Goal: Task Accomplishment & Management: Use online tool/utility

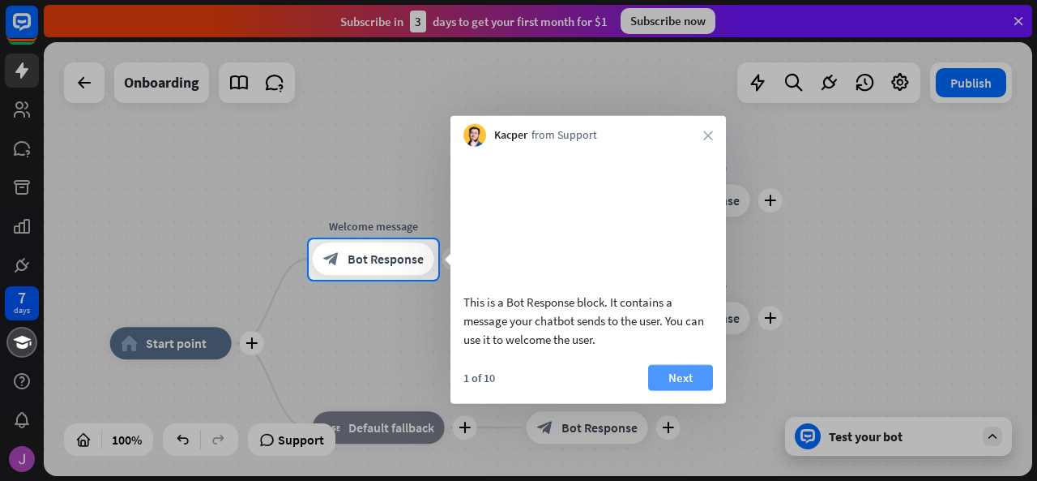
click at [678, 378] on button "Next" at bounding box center [680, 377] width 65 height 26
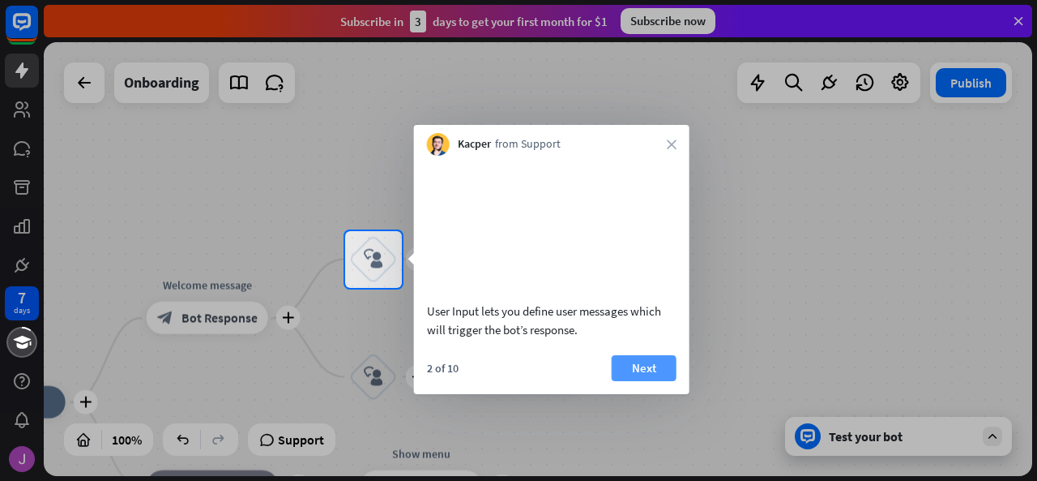
click at [650, 365] on button "Next" at bounding box center [644, 368] width 65 height 26
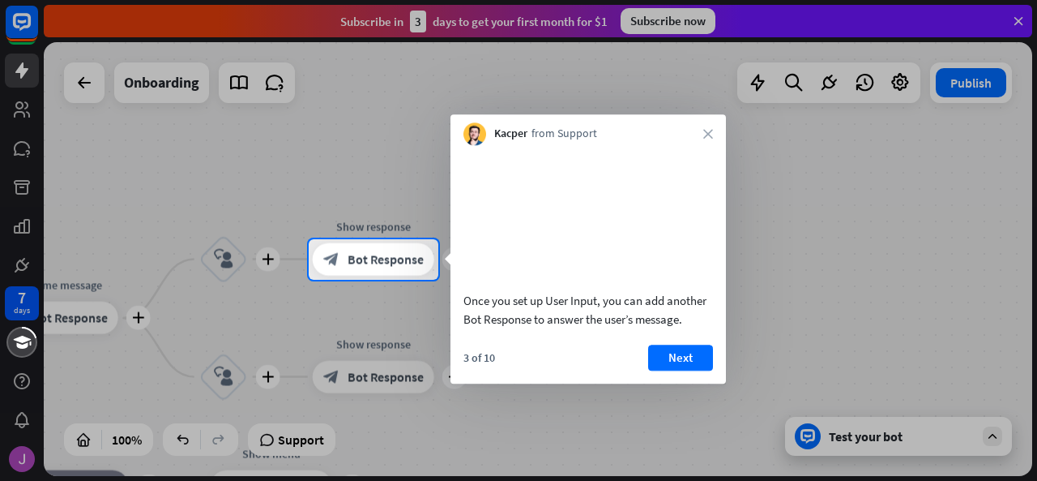
click at [677, 370] on button "Next" at bounding box center [680, 357] width 65 height 26
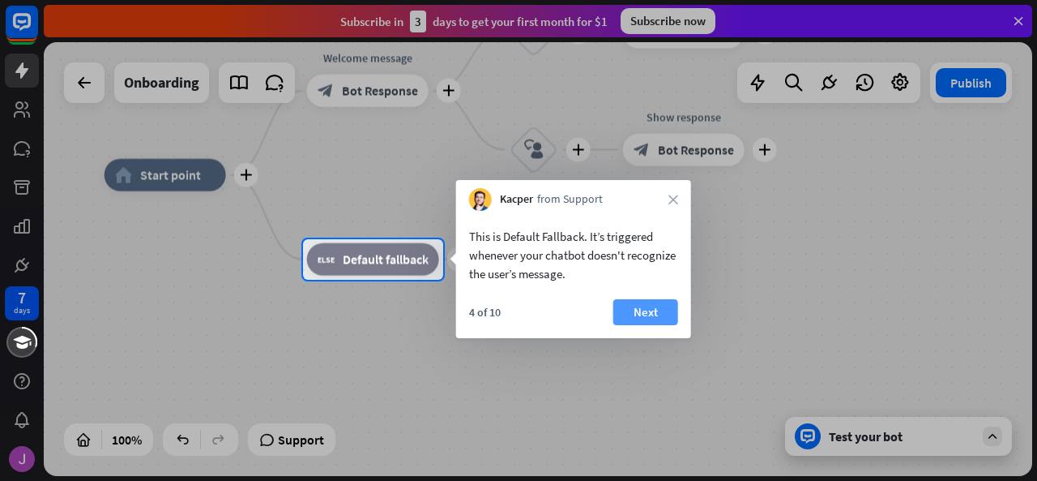
click at [653, 312] on button "Next" at bounding box center [645, 312] width 65 height 26
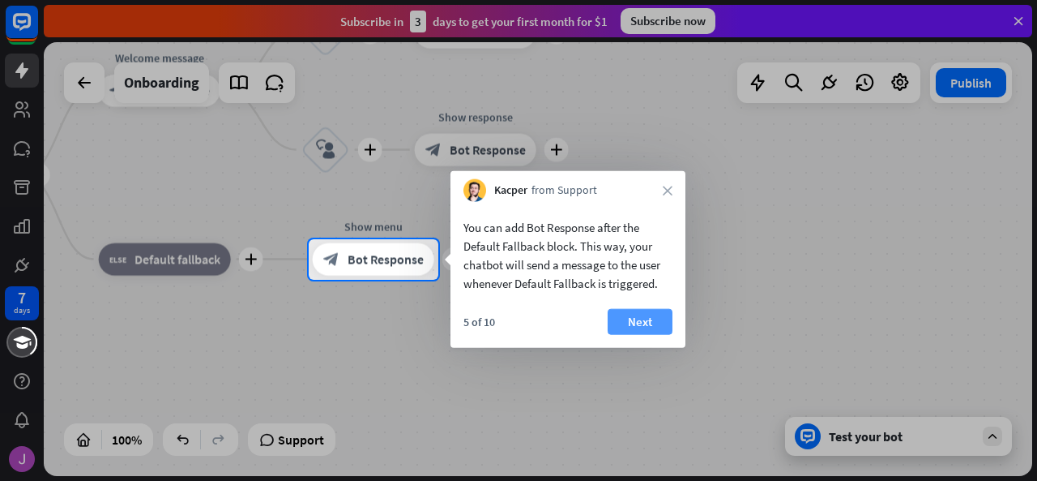
click at [648, 318] on button "Next" at bounding box center [640, 322] width 65 height 26
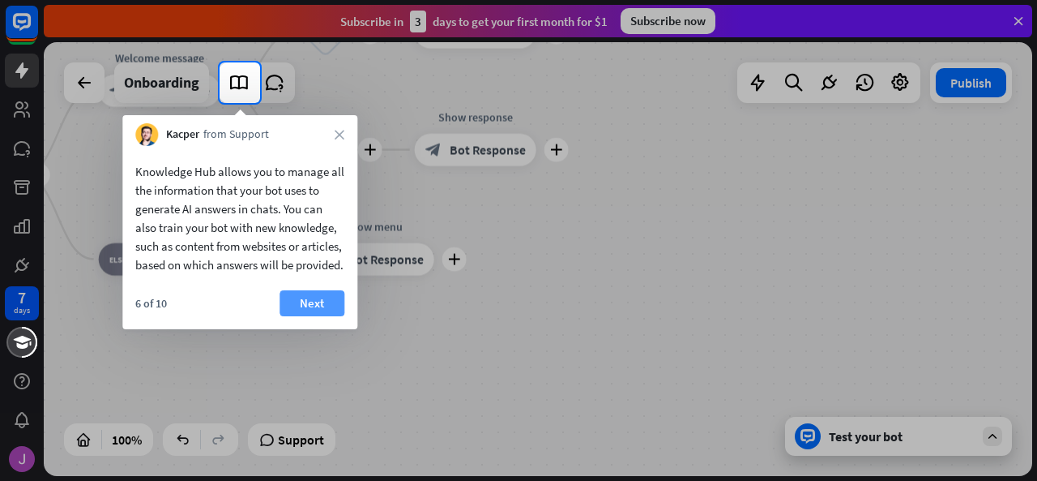
click at [314, 316] on button "Next" at bounding box center [312, 303] width 65 height 26
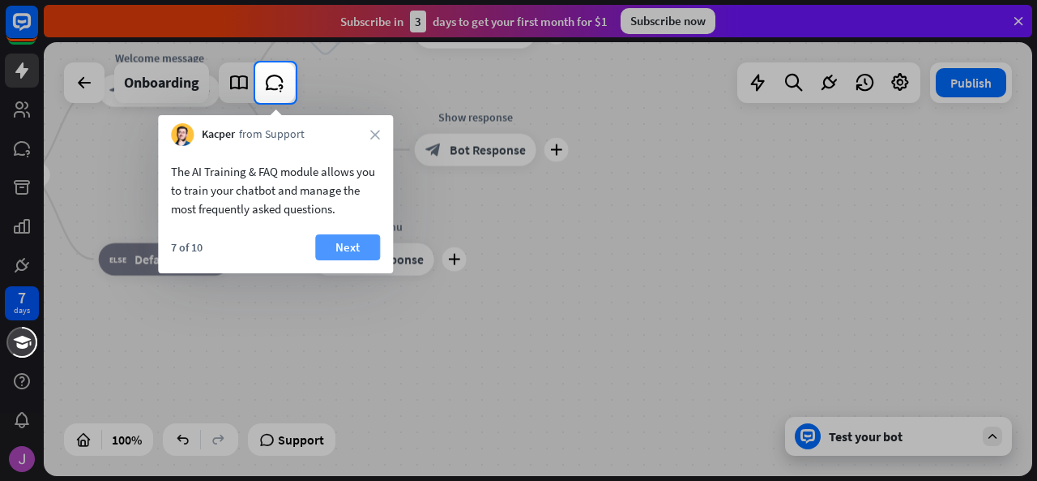
click at [339, 239] on button "Next" at bounding box center [347, 247] width 65 height 26
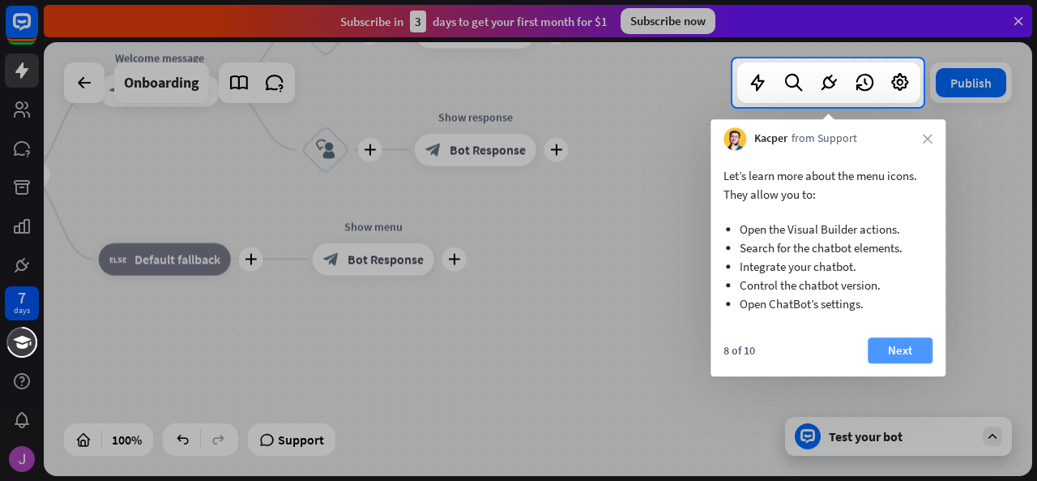
click at [893, 352] on button "Next" at bounding box center [900, 350] width 65 height 26
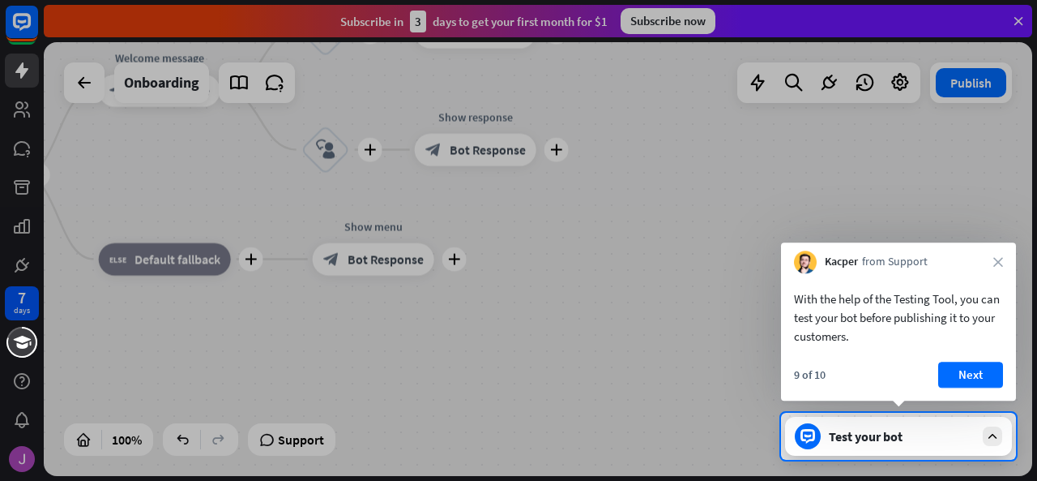
click at [961, 376] on button "Next" at bounding box center [970, 374] width 65 height 26
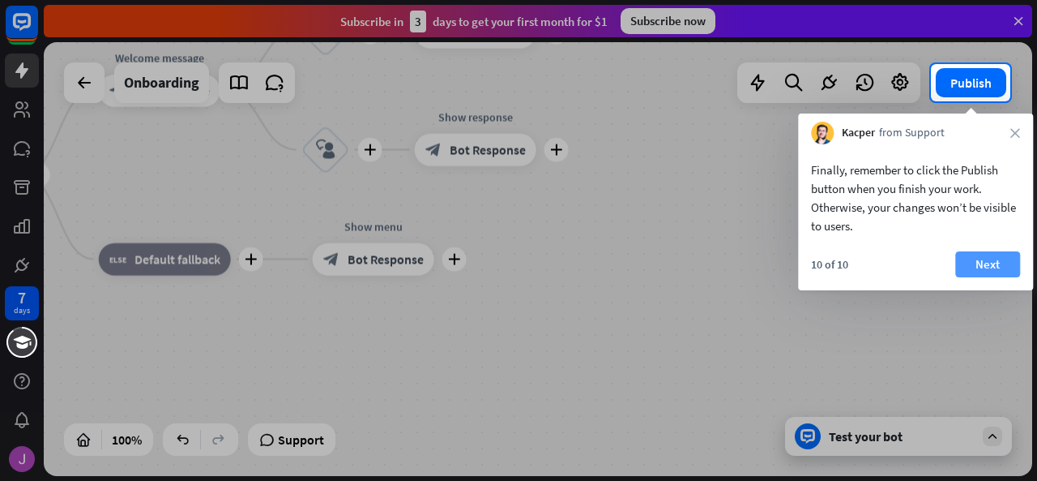
click at [996, 260] on button "Next" at bounding box center [987, 264] width 65 height 26
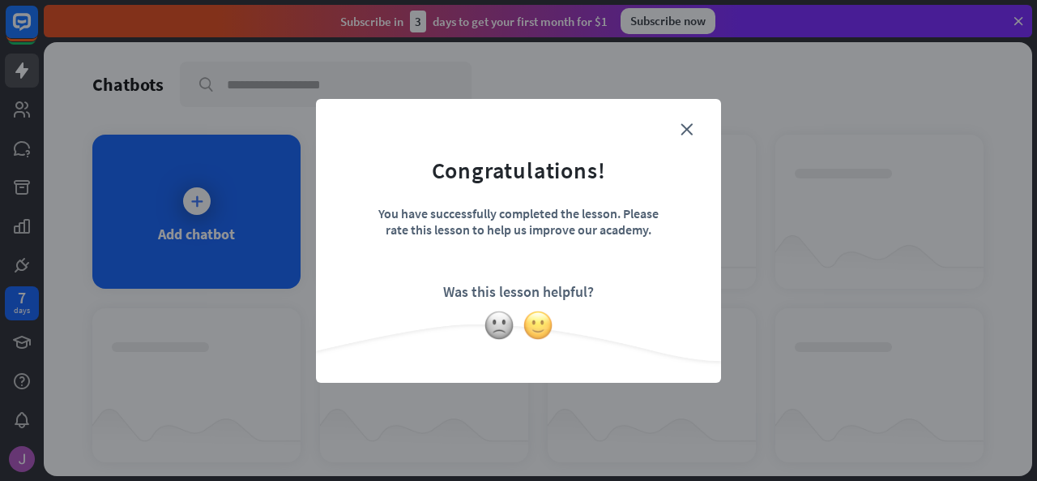
click at [541, 323] on img at bounding box center [538, 325] width 31 height 31
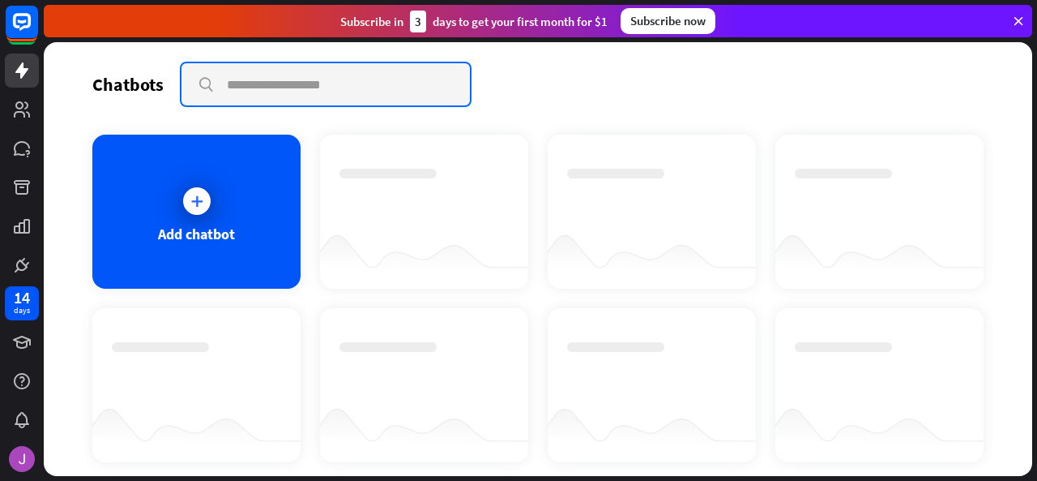
click at [309, 72] on input "text" at bounding box center [326, 84] width 288 height 42
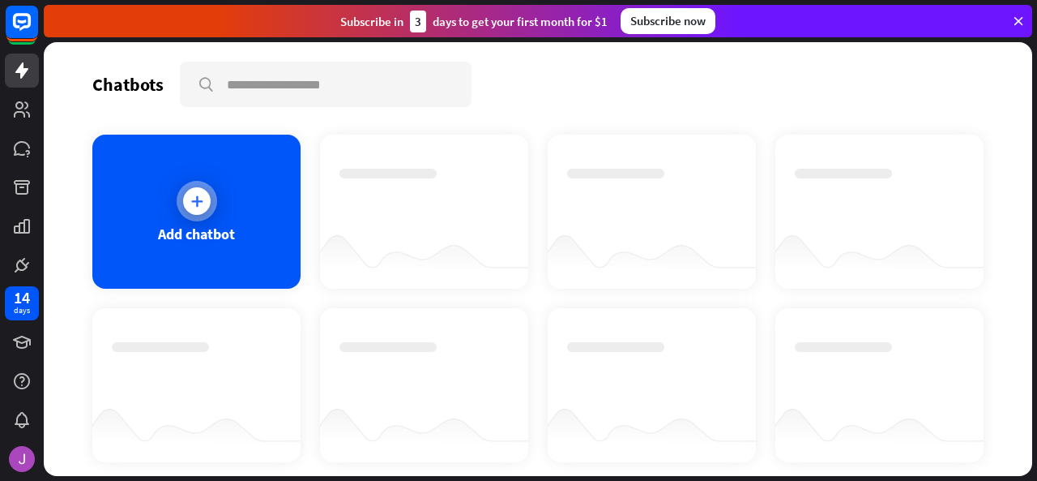
click at [203, 203] on div at bounding box center [197, 201] width 28 height 28
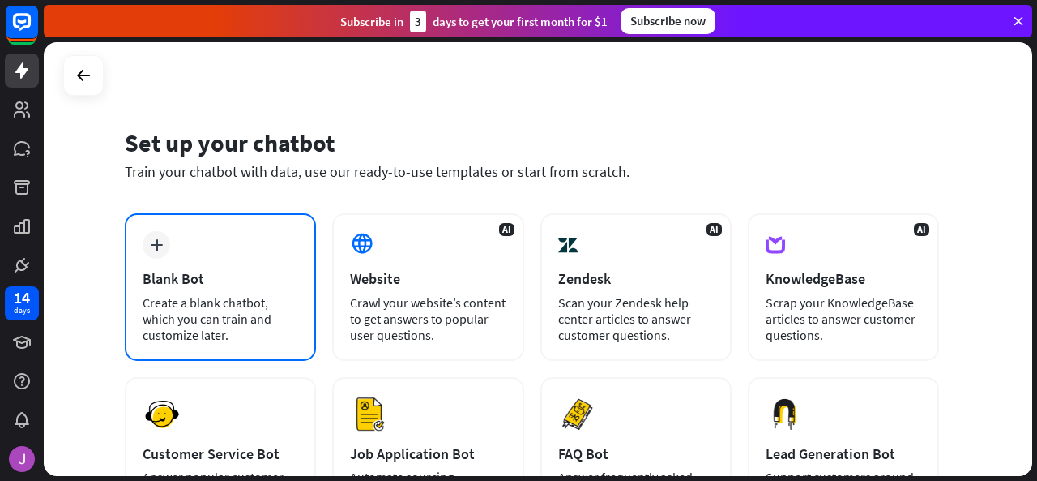
click at [193, 296] on div "Create a blank chatbot, which you can train and customize later." at bounding box center [221, 318] width 156 height 49
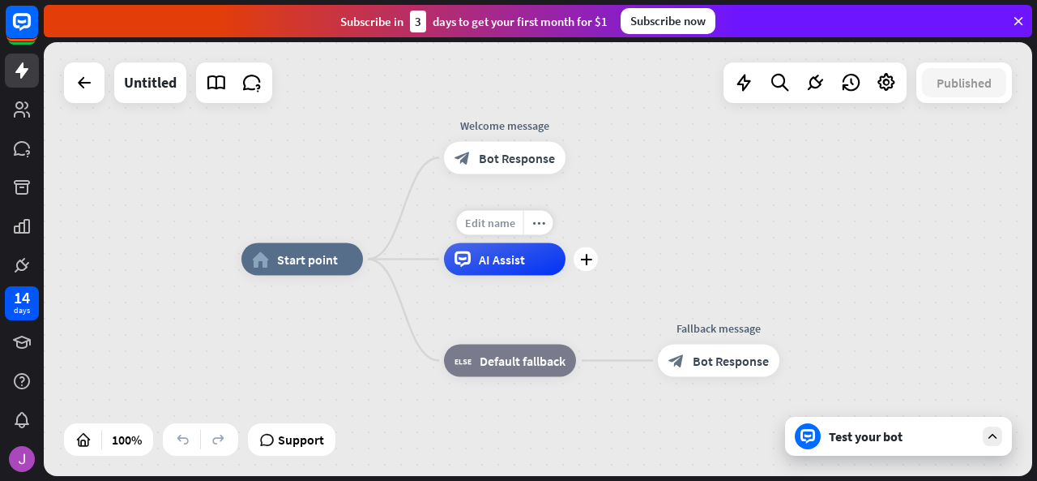
click at [506, 225] on span "Edit name" at bounding box center [490, 223] width 50 height 15
type input "*"
type input "*****"
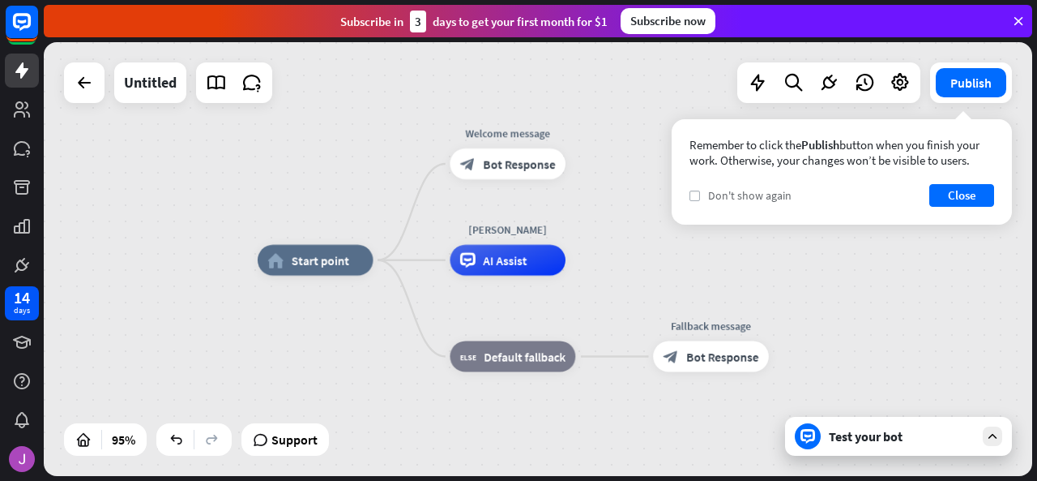
click at [697, 196] on icon "check" at bounding box center [694, 195] width 7 height 7
click at [969, 190] on button "Close" at bounding box center [961, 195] width 65 height 23
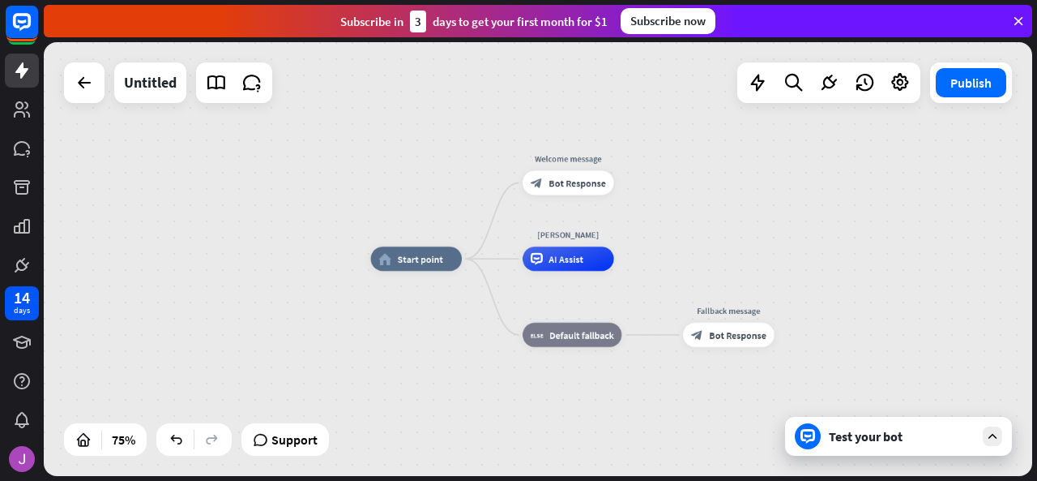
click at [896, 437] on div "Test your bot" at bounding box center [902, 436] width 146 height 16
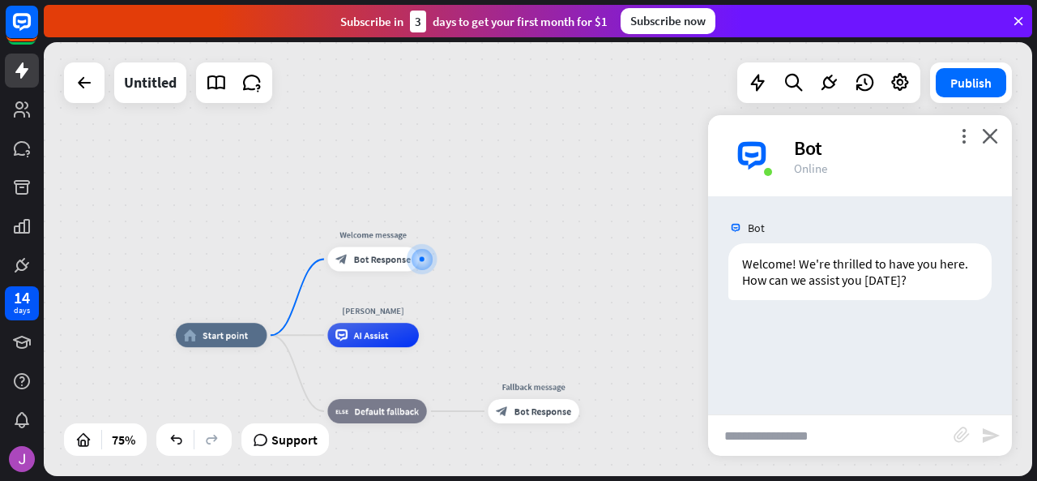
click at [797, 437] on input "text" at bounding box center [831, 435] width 246 height 41
click at [877, 435] on input "**********" at bounding box center [831, 435] width 246 height 41
type input "**********"
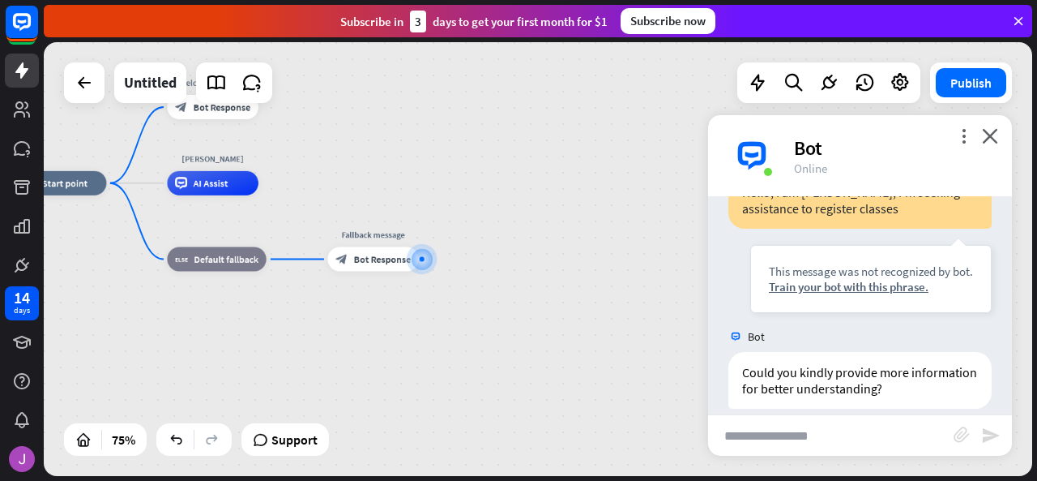
scroll to position [183, 0]
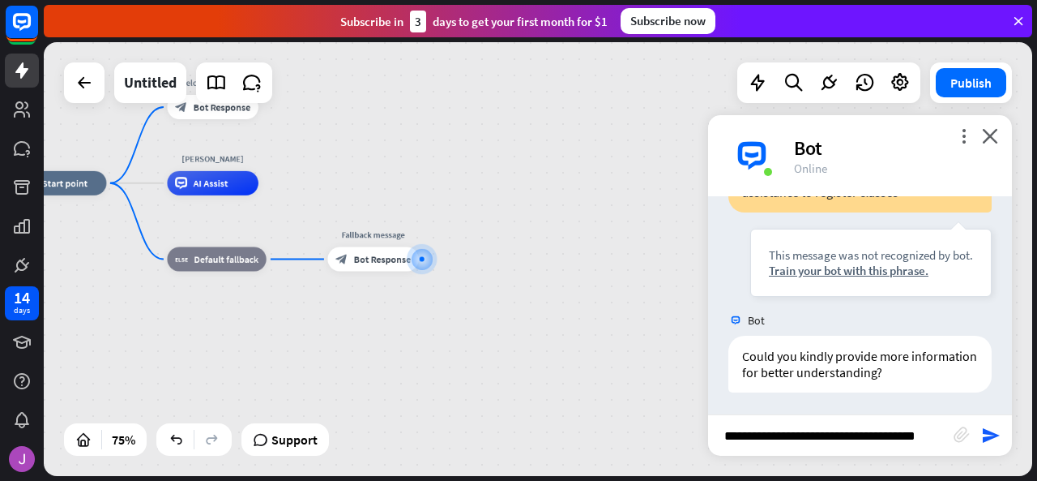
type input "**********"
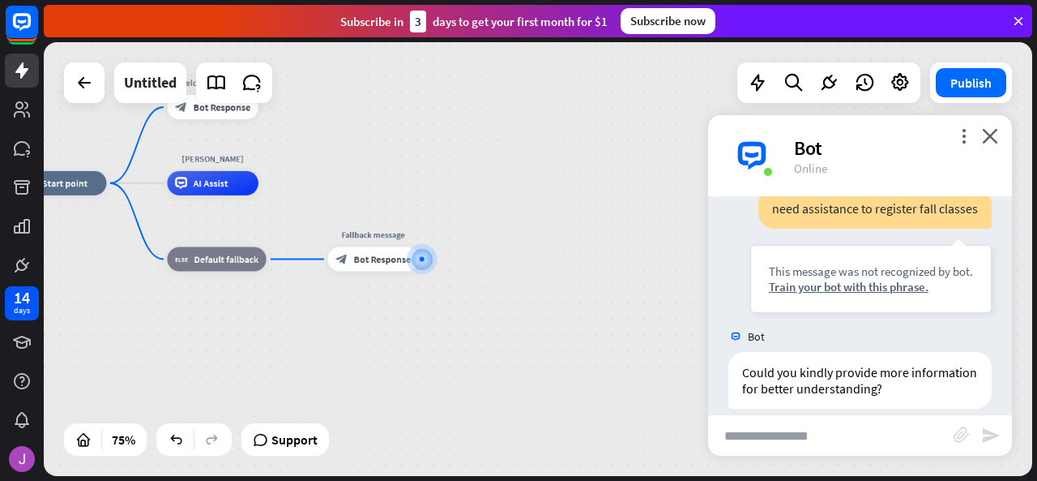
scroll to position [442, 0]
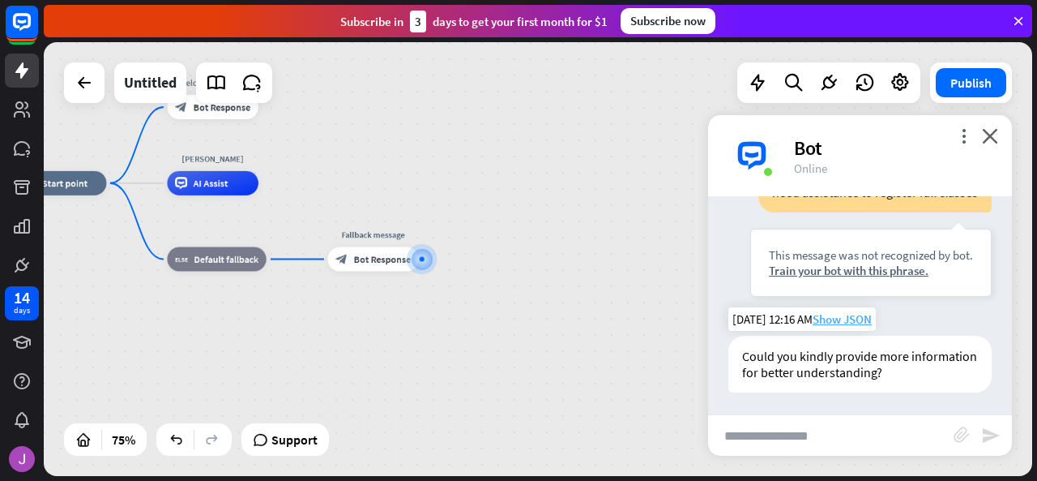
click at [849, 317] on span "Show JSON" at bounding box center [842, 318] width 59 height 15
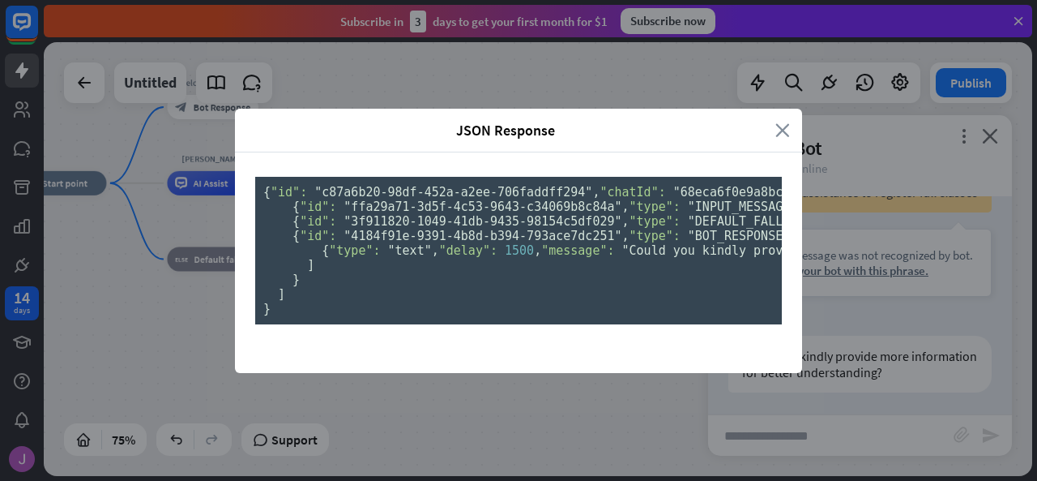
click at [778, 121] on icon "close" at bounding box center [782, 130] width 15 height 19
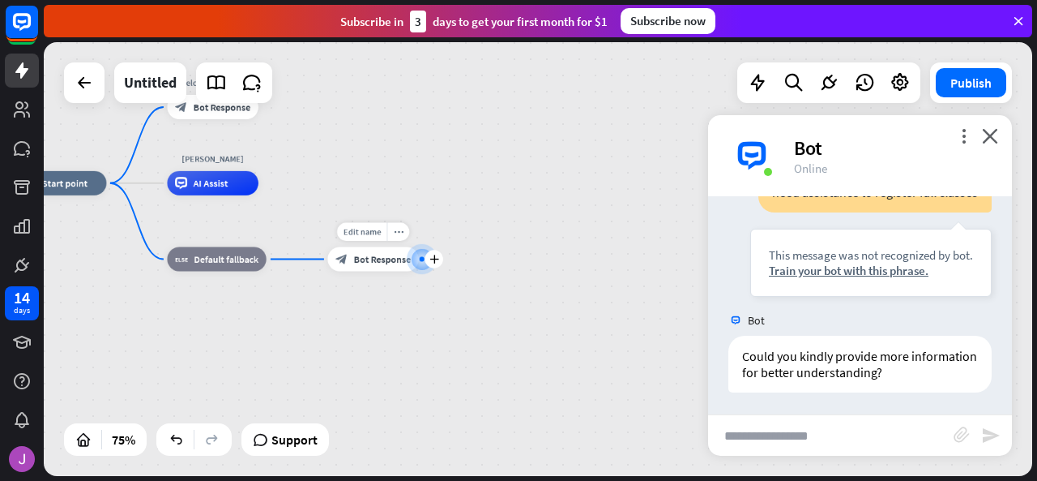
click at [395, 262] on span "Bot Response" at bounding box center [383, 259] width 58 height 12
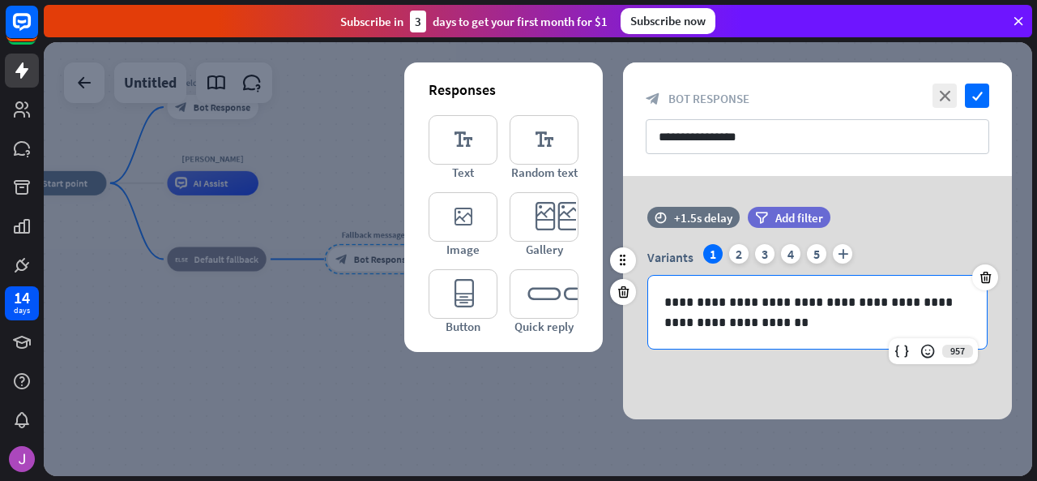
click at [801, 321] on p "**********" at bounding box center [817, 312] width 307 height 41
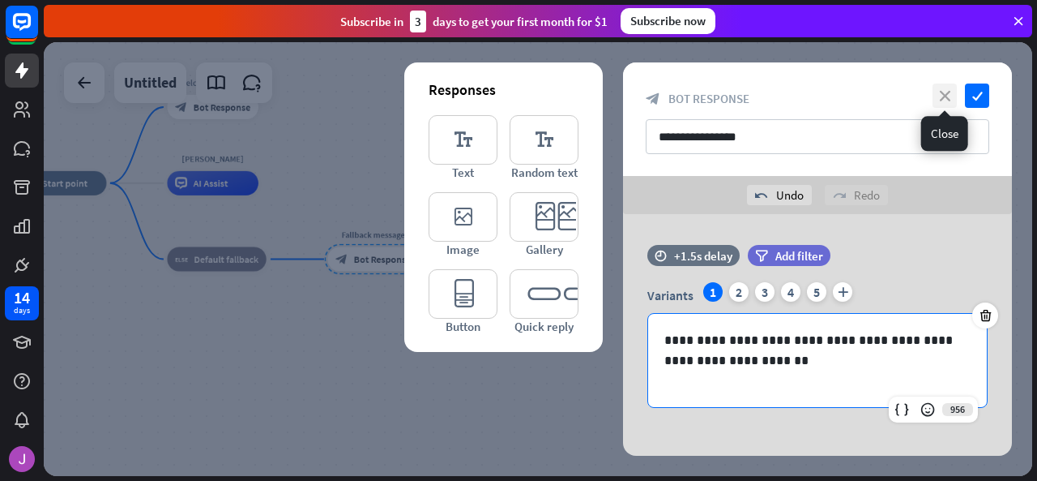
click at [951, 93] on icon "close" at bounding box center [945, 95] width 24 height 24
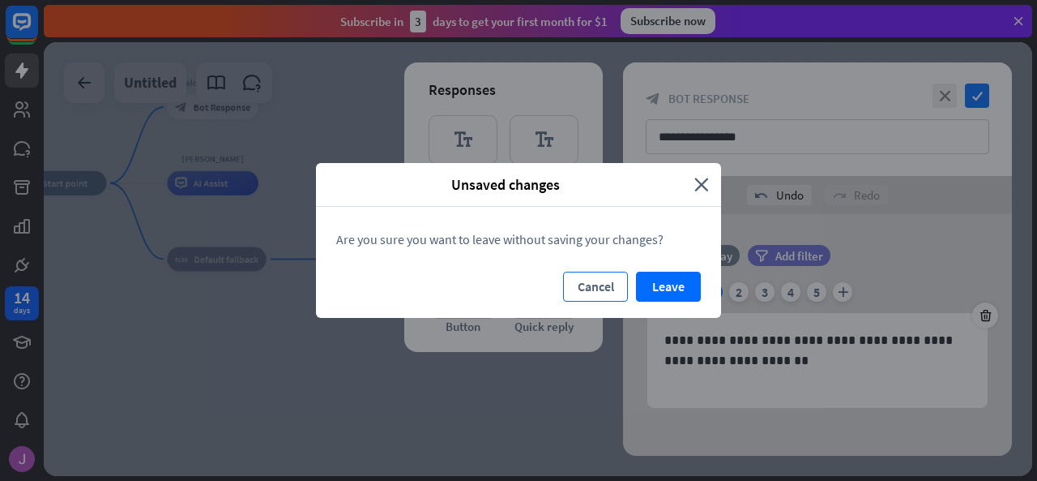
click at [596, 284] on button "Cancel" at bounding box center [595, 286] width 65 height 30
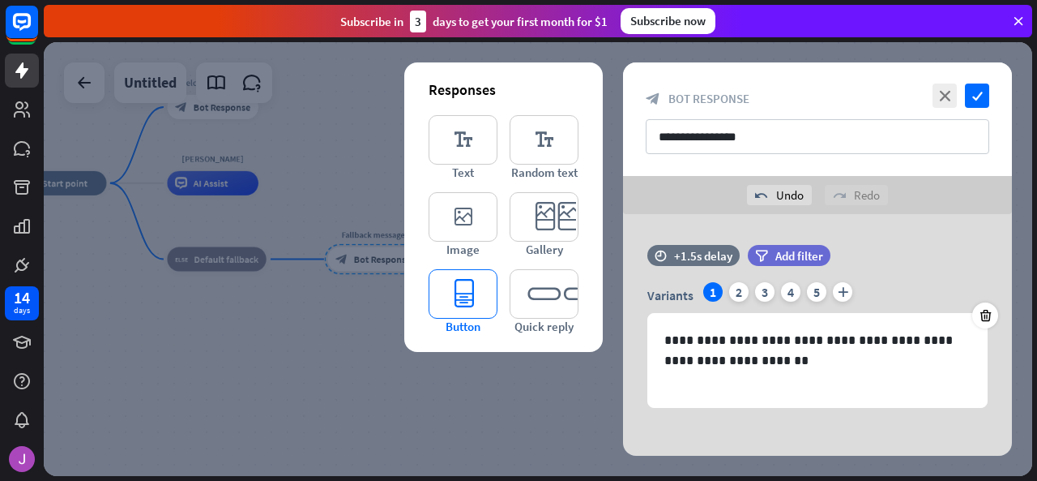
click at [463, 322] on span "Button" at bounding box center [463, 325] width 35 height 15
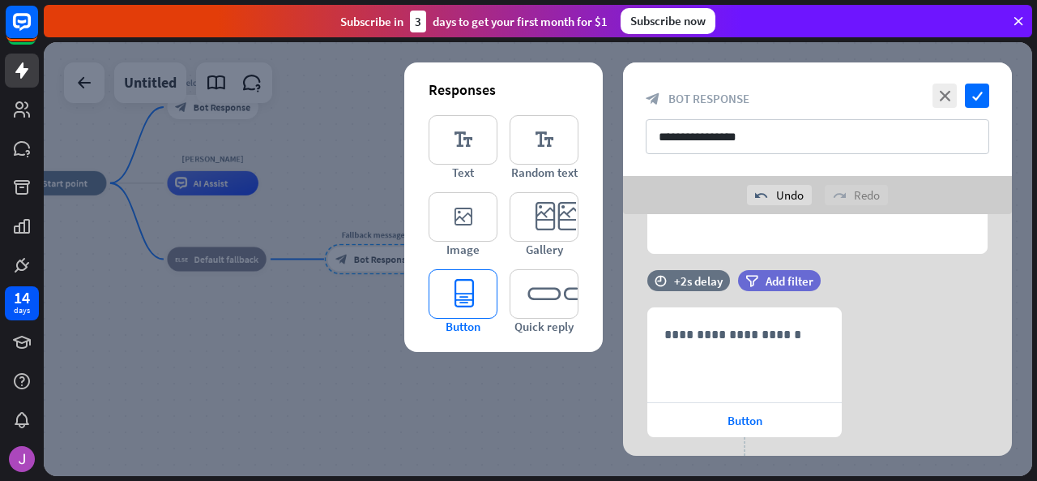
scroll to position [209, 0]
